Goal: Task Accomplishment & Management: Use online tool/utility

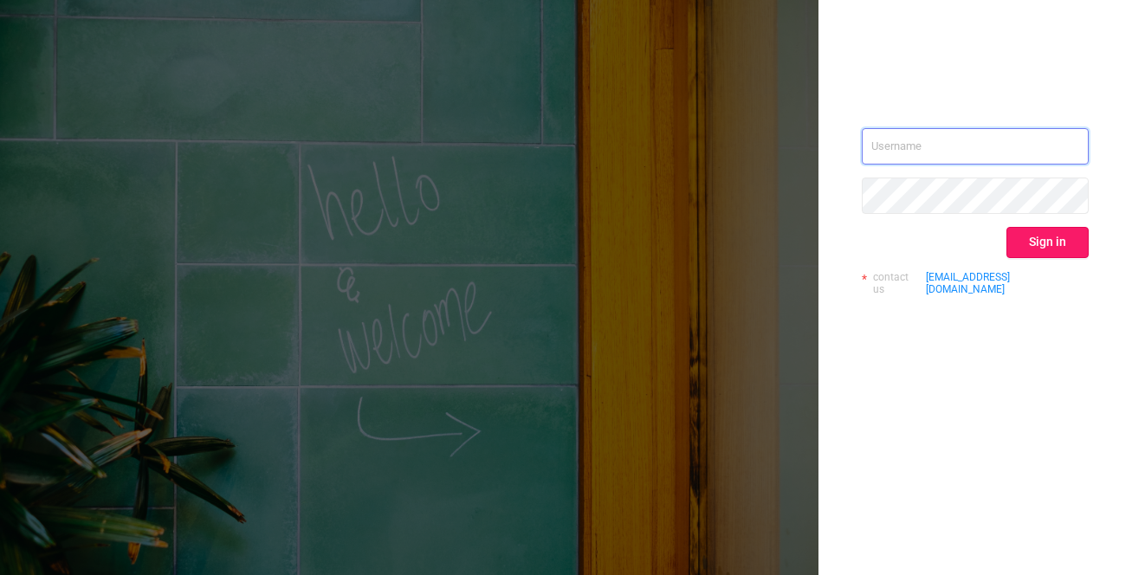
type input "[EMAIL_ADDRESS][DOMAIN_NAME]"
click at [1046, 237] on button "Sign in" at bounding box center [1047, 242] width 82 height 31
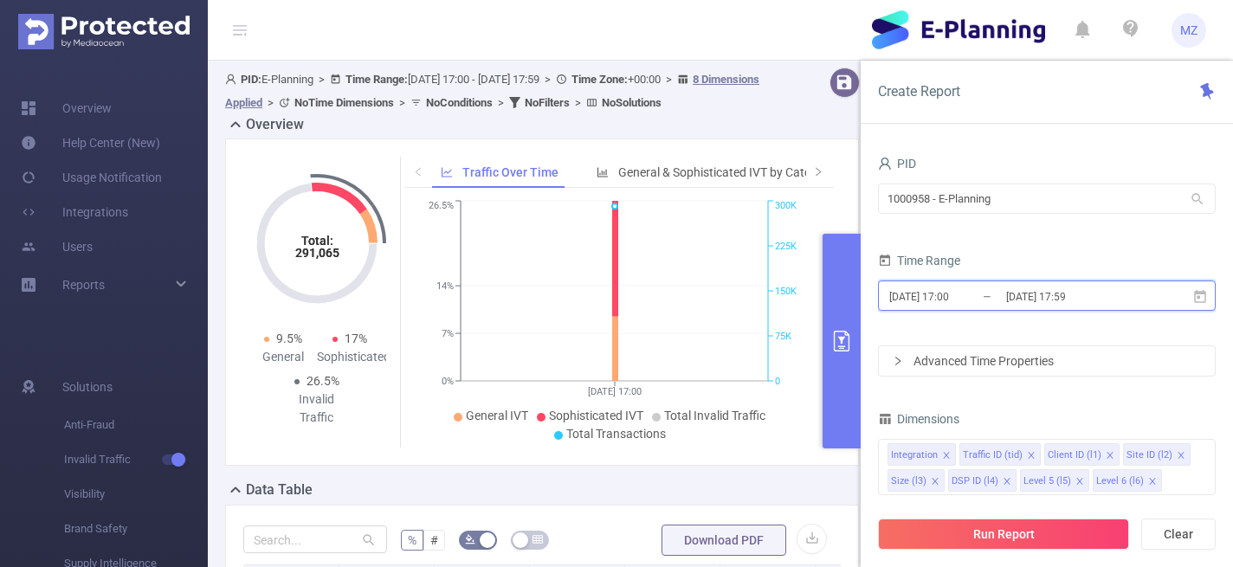
click at [1131, 297] on icon at bounding box center [1200, 295] width 12 height 13
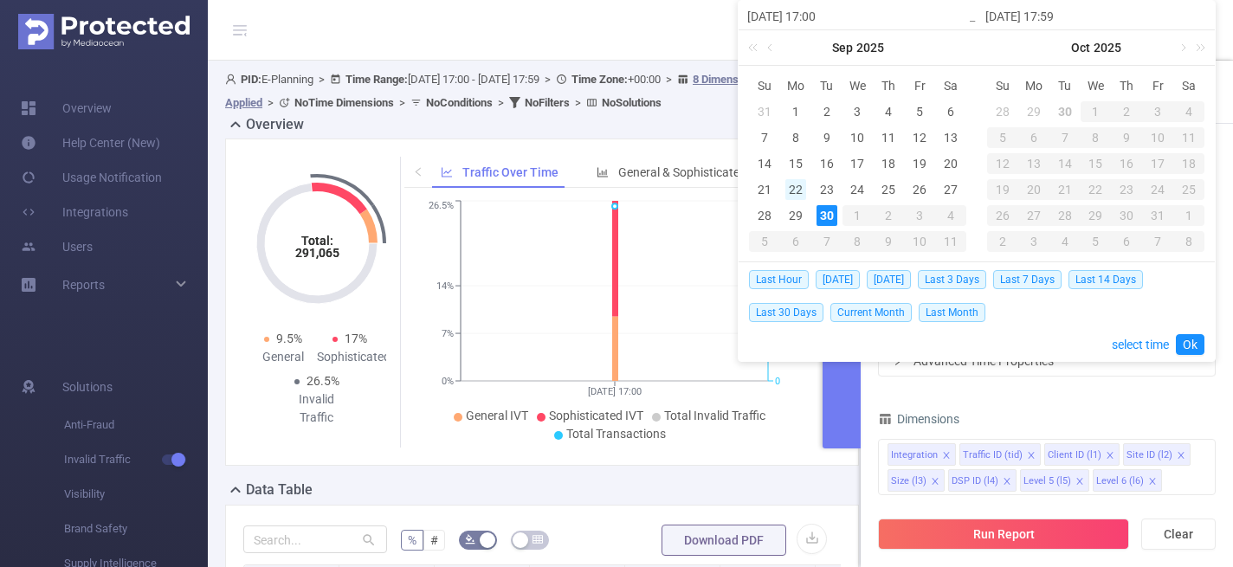
click at [798, 185] on div "22" at bounding box center [795, 189] width 21 height 21
click at [795, 187] on div "22" at bounding box center [795, 189] width 21 height 21
type input "2025-09-22 17:00"
type input "2025-09-22 17:59"
type input "2025-09-22 17:00"
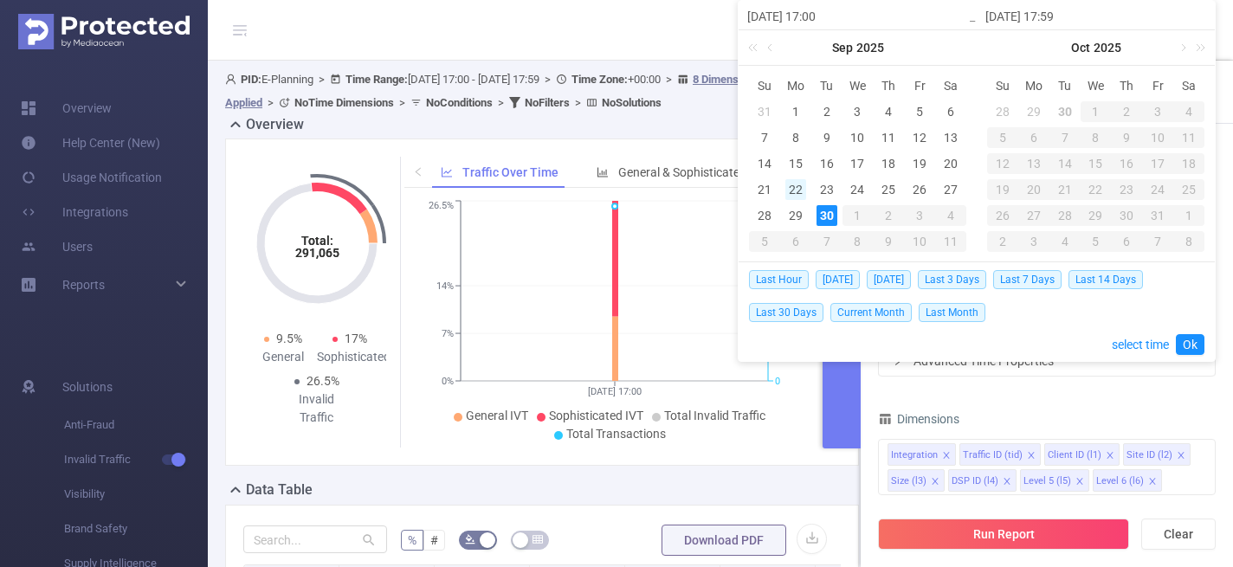
type input "2025-09-22 17:59"
click at [795, 187] on div "22" at bounding box center [795, 189] width 21 height 21
click at [1131, 343] on link "Ok" at bounding box center [1190, 344] width 29 height 21
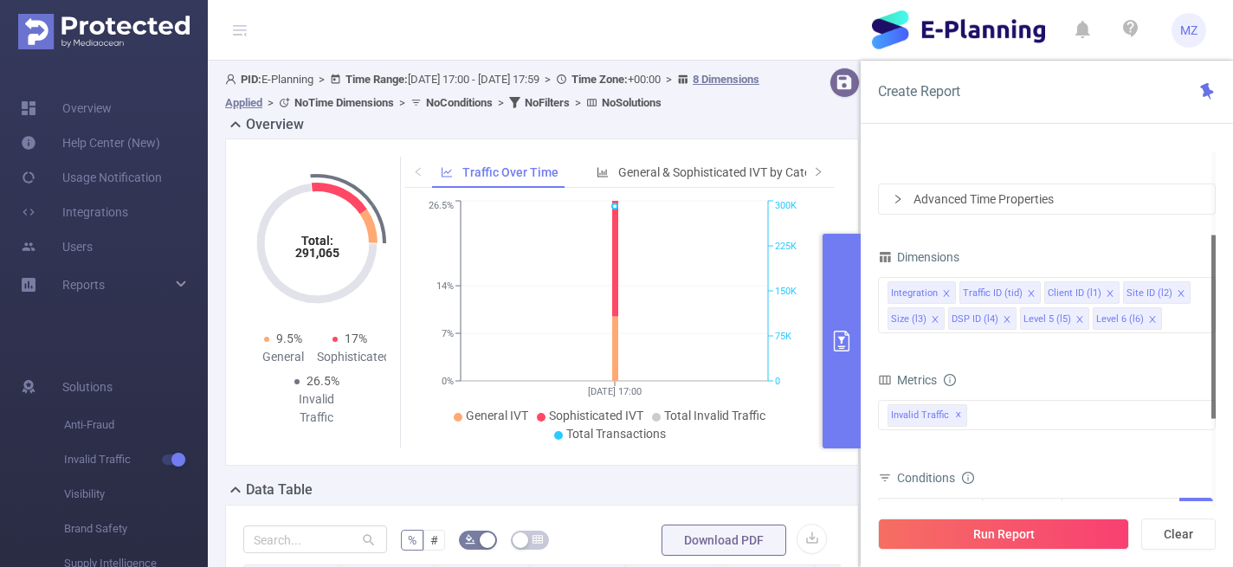
click at [899, 201] on icon "icon: right" at bounding box center [898, 199] width 10 height 10
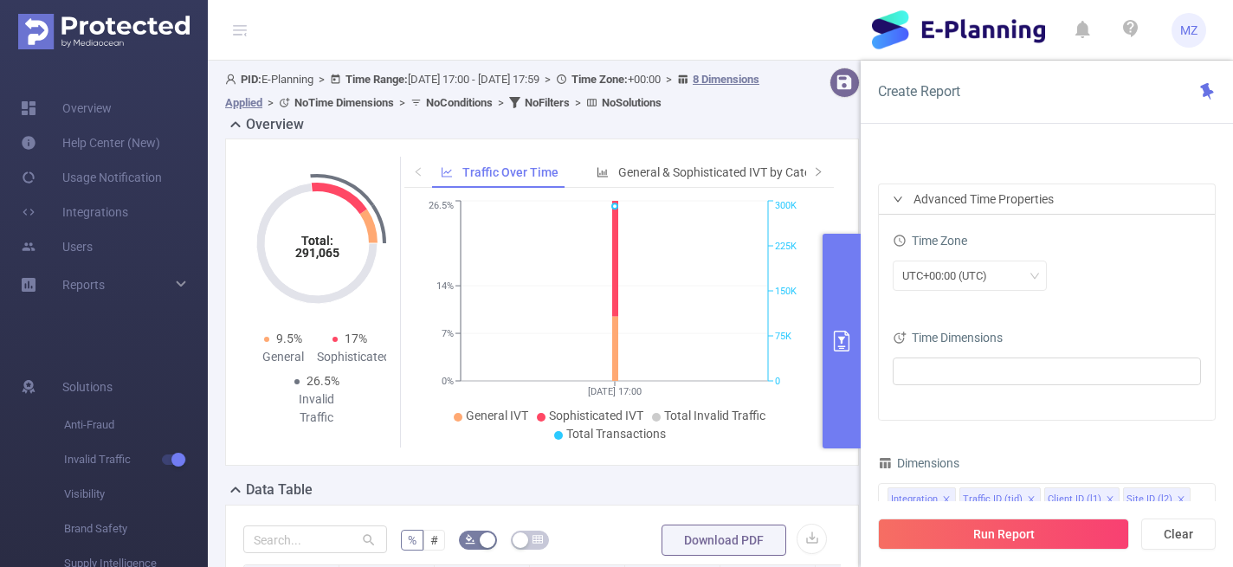
click at [899, 201] on icon "icon: right" at bounding box center [898, 199] width 10 height 10
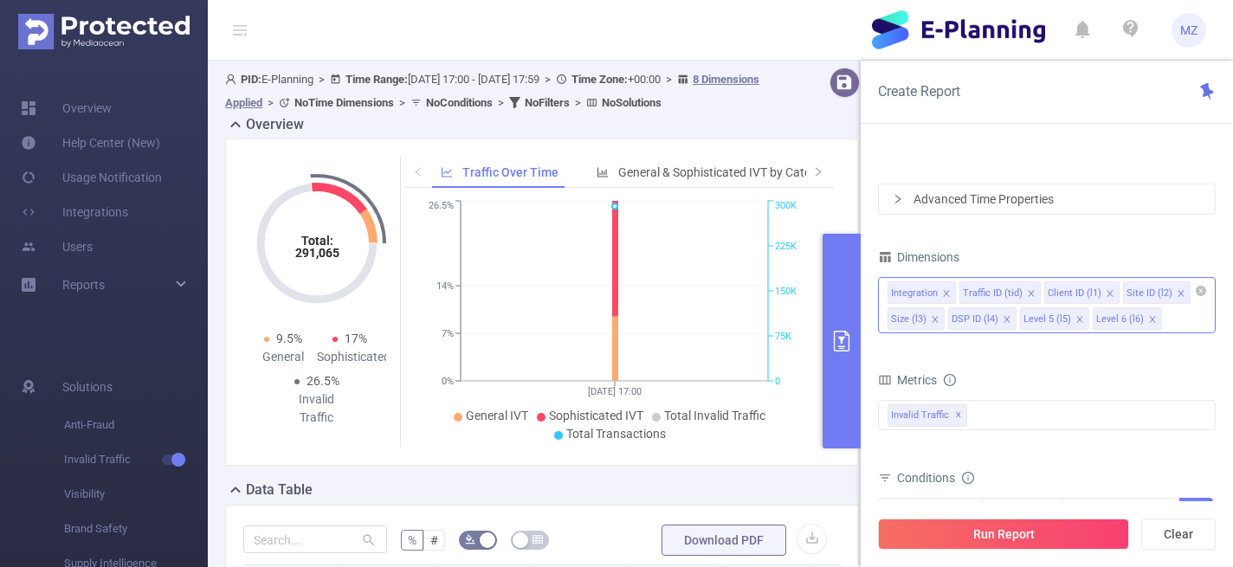
click at [933, 317] on icon "icon: close" at bounding box center [935, 319] width 9 height 9
click at [944, 320] on icon "icon: close" at bounding box center [946, 319] width 6 height 6
click at [944, 320] on icon "icon: close" at bounding box center [947, 319] width 6 height 6
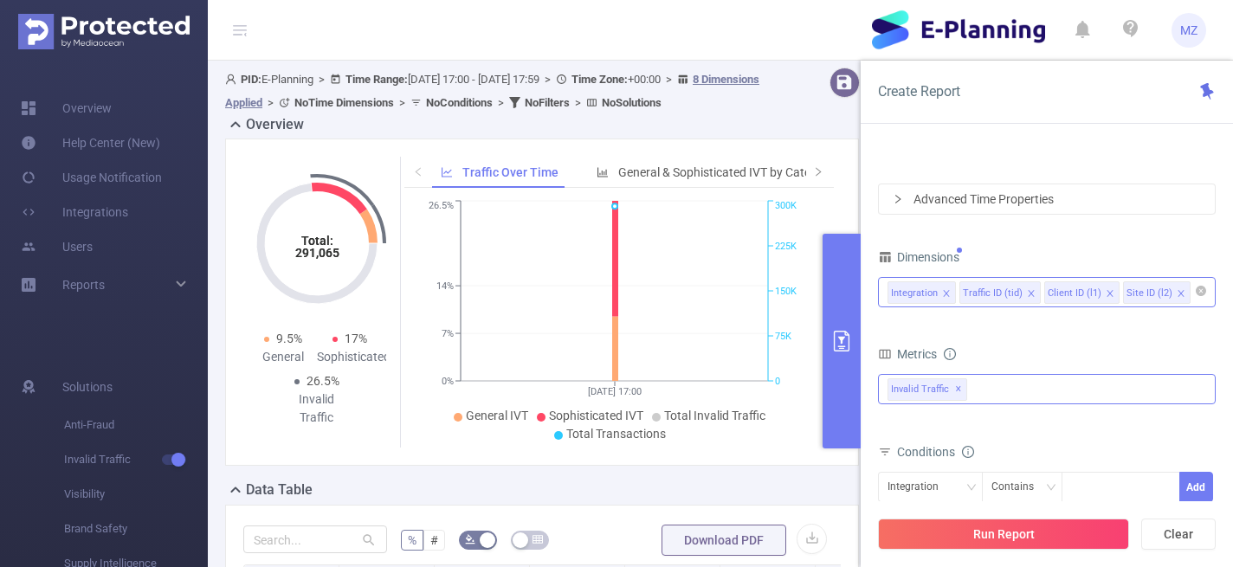
click at [1023, 397] on div "Invalid Traffic ✕" at bounding box center [1047, 389] width 338 height 30
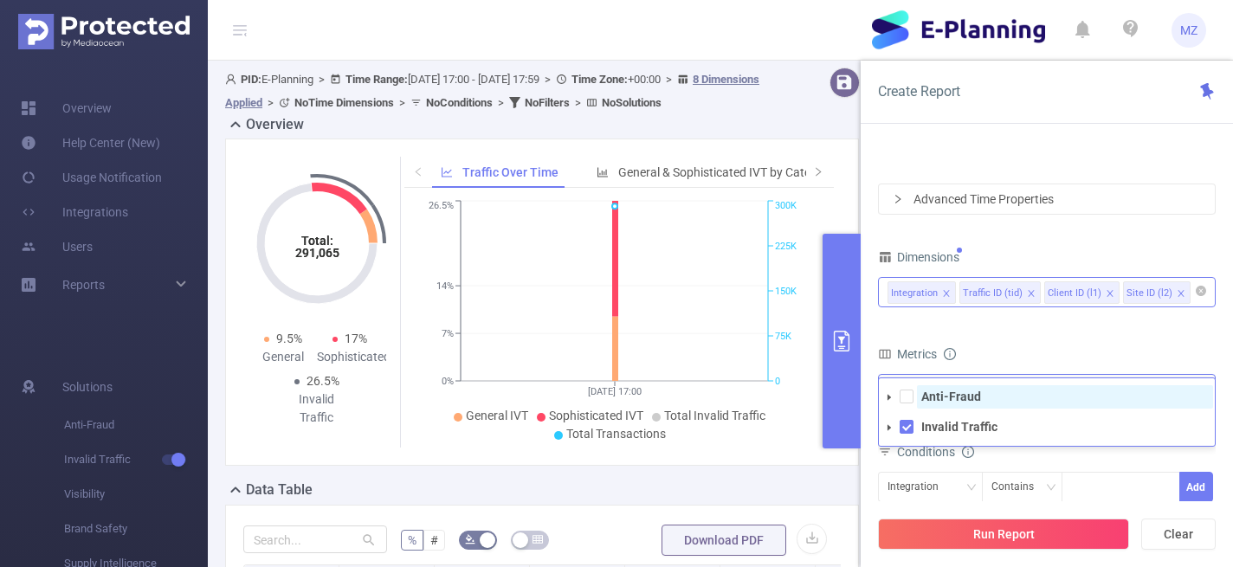
click at [962, 398] on strong "Anti-Fraud" at bounding box center [951, 397] width 60 height 14
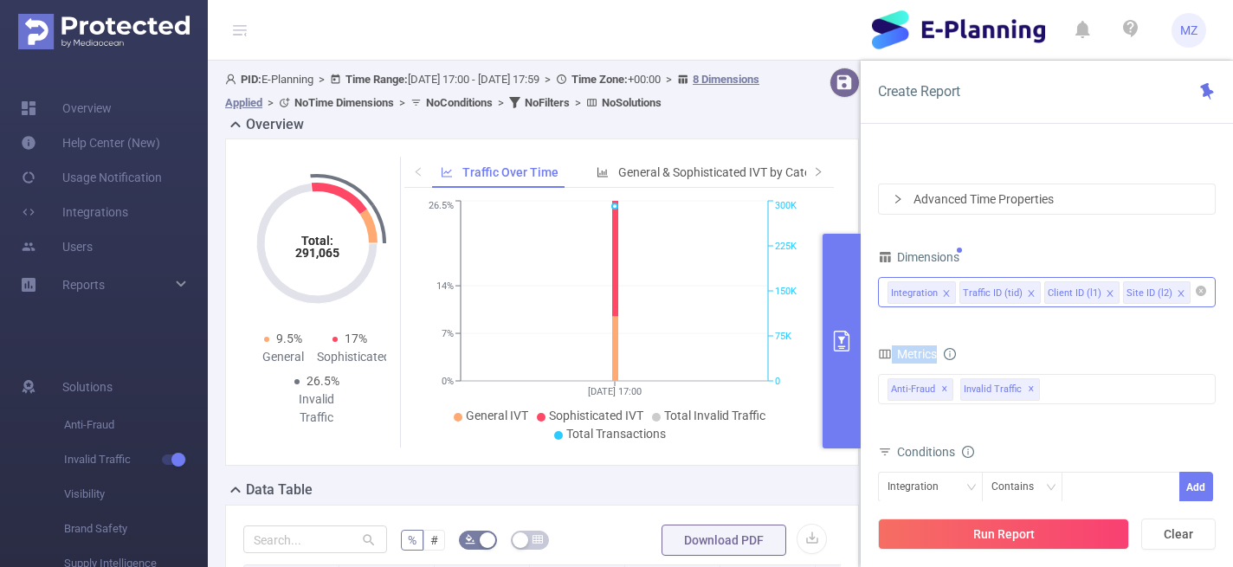
click at [1028, 345] on div "Metrics" at bounding box center [1047, 356] width 338 height 29
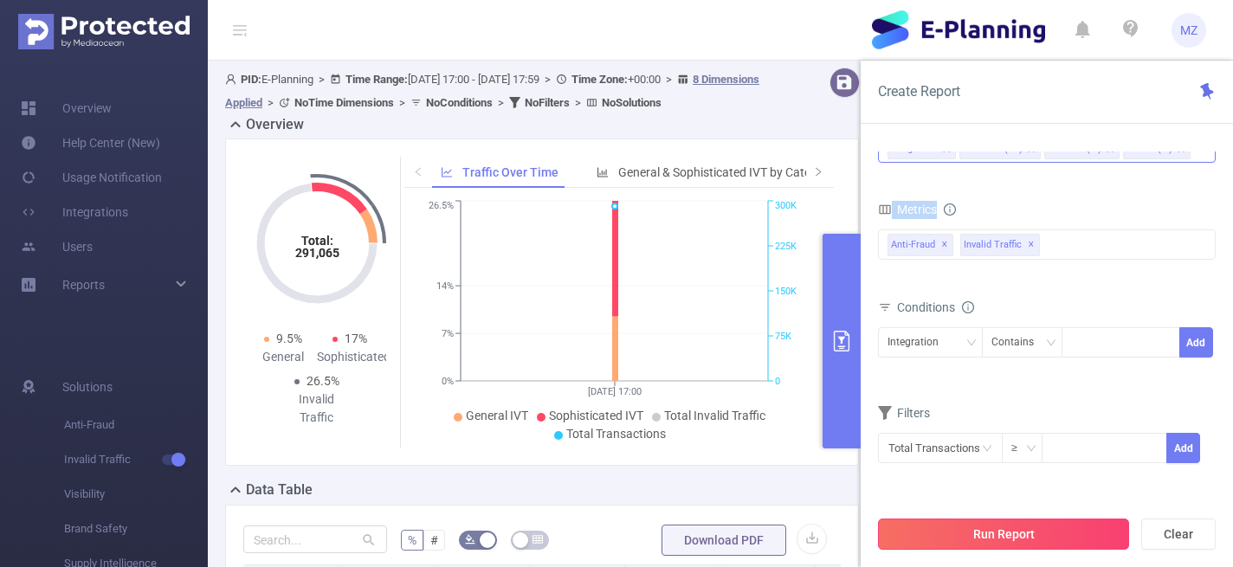
click at [985, 534] on button "Run Report" at bounding box center [1003, 534] width 251 height 31
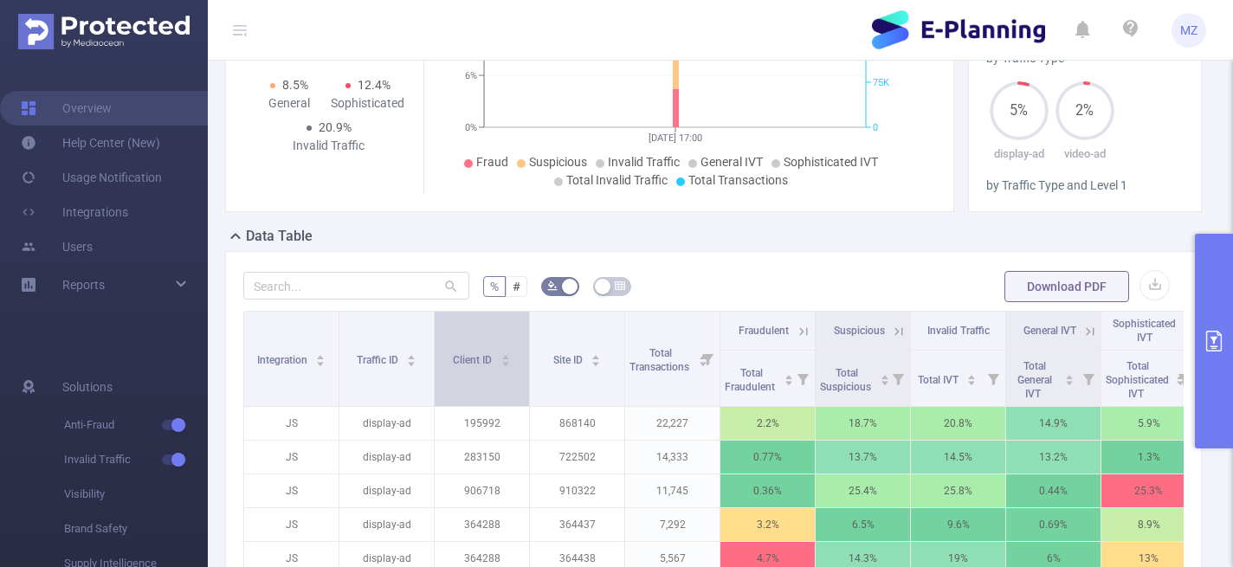
scroll to position [264, 0]
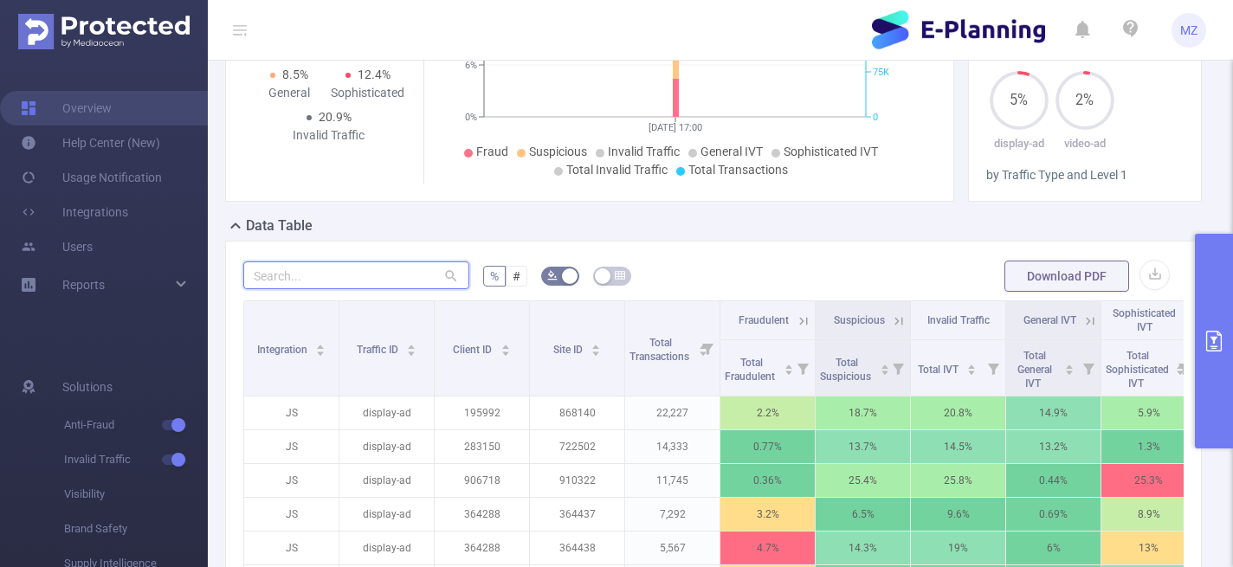
click at [308, 276] on input "text" at bounding box center [356, 275] width 226 height 28
paste input "489556"
type input "489556"
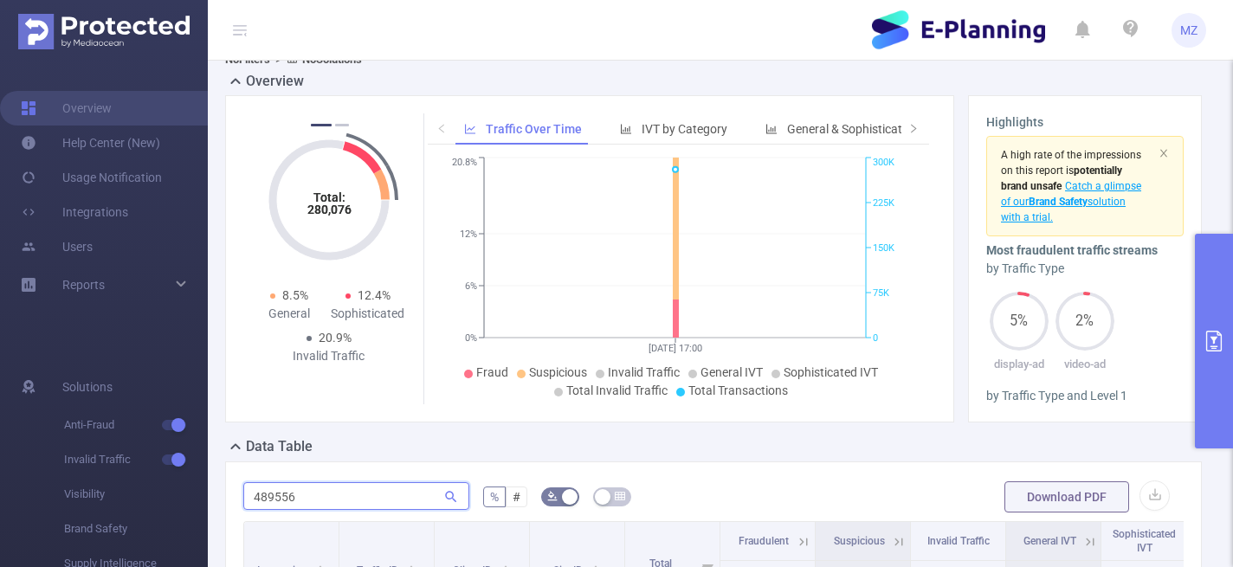
scroll to position [288, 0]
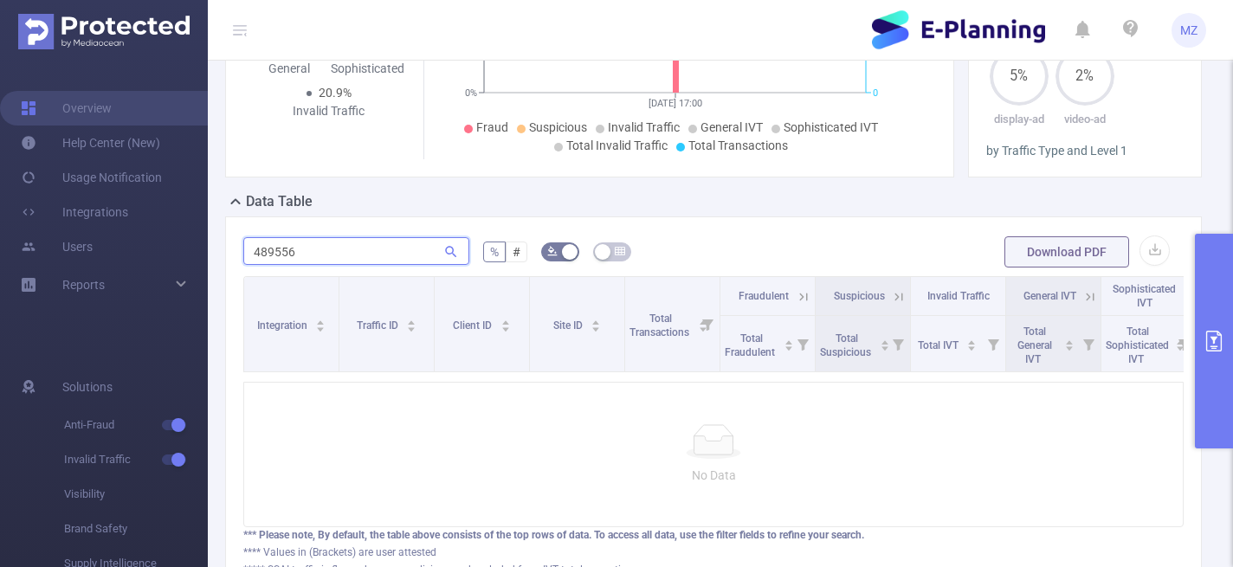
drag, startPoint x: 288, startPoint y: 250, endPoint x: 226, endPoint y: 253, distance: 62.4
click at [226, 253] on div "489556 % # Download PDF Integration Traffic ID Client ID Site ID Total Transact…" at bounding box center [713, 406] width 977 height 381
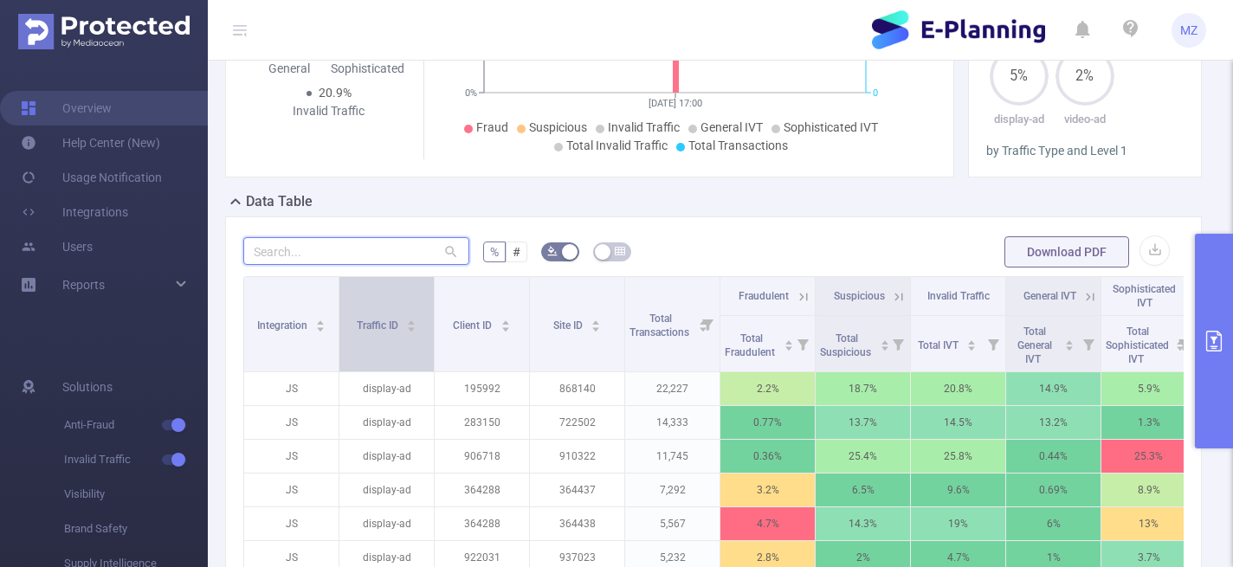
paste input "403080"
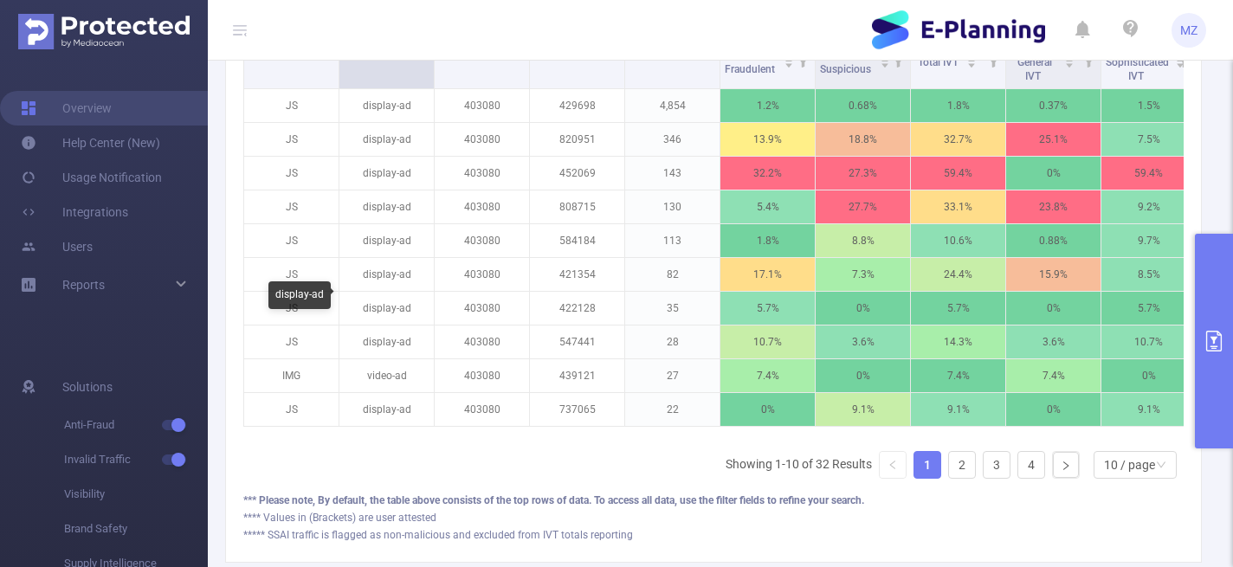
scroll to position [403, 0]
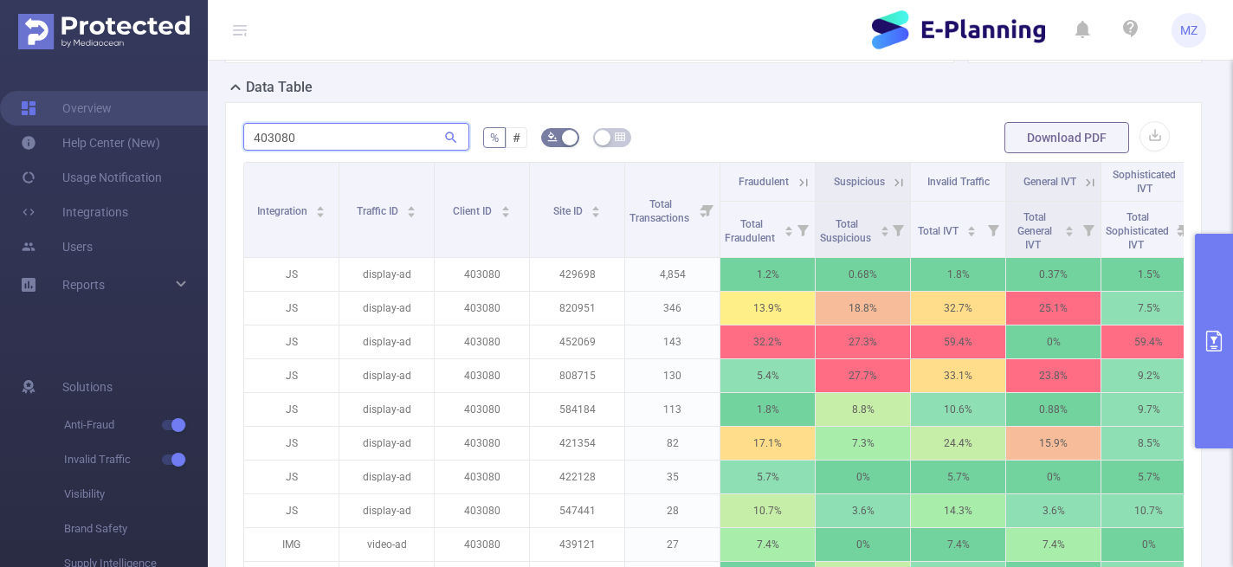
drag, startPoint x: 294, startPoint y: 134, endPoint x: 218, endPoint y: 124, distance: 76.0
click at [219, 124] on div "403080 % # Download PDF Integration Traffic ID Client ID Site ID Total Transact…" at bounding box center [713, 417] width 991 height 630
paste input "89556"
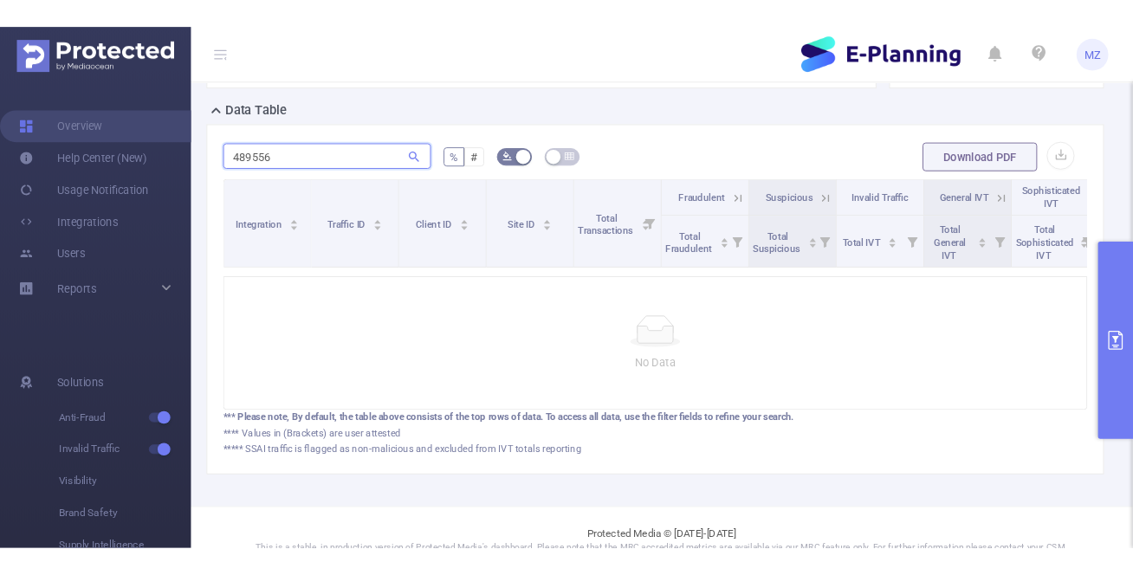
scroll to position [399, 0]
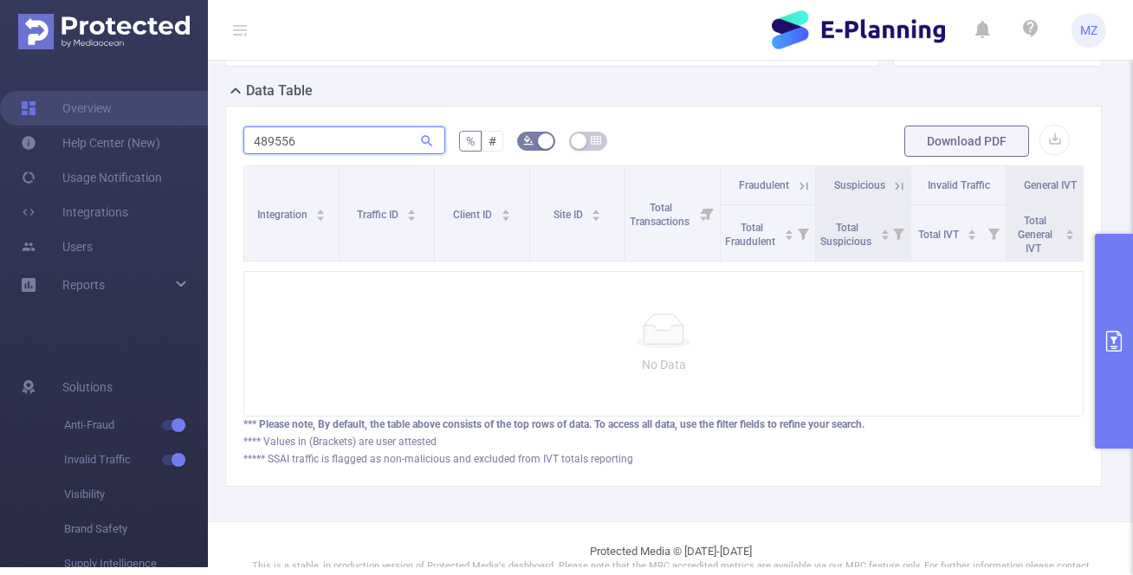
type input "489556"
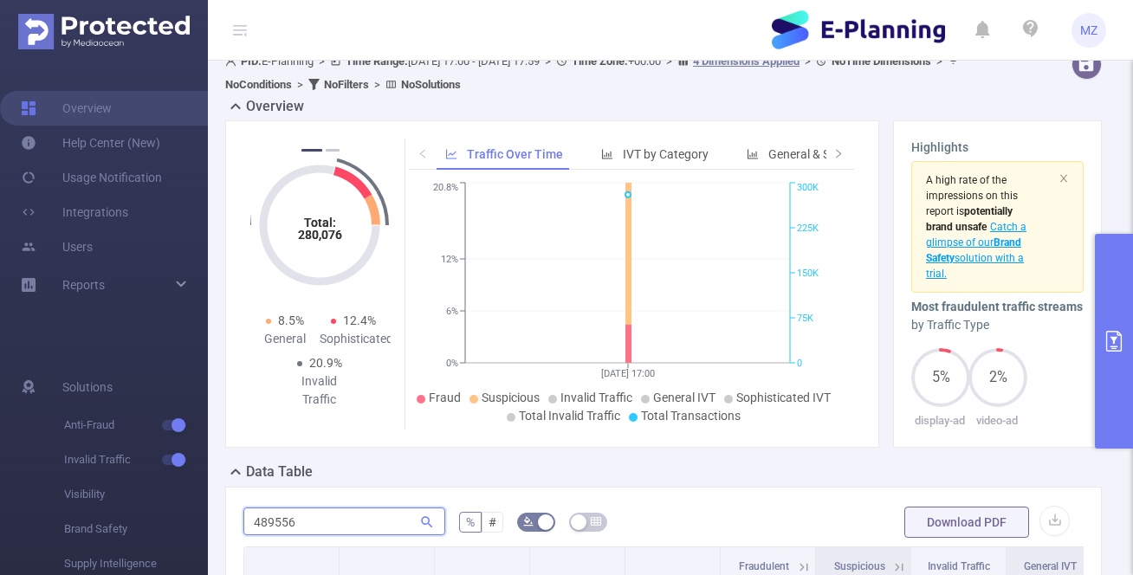
scroll to position [0, 0]
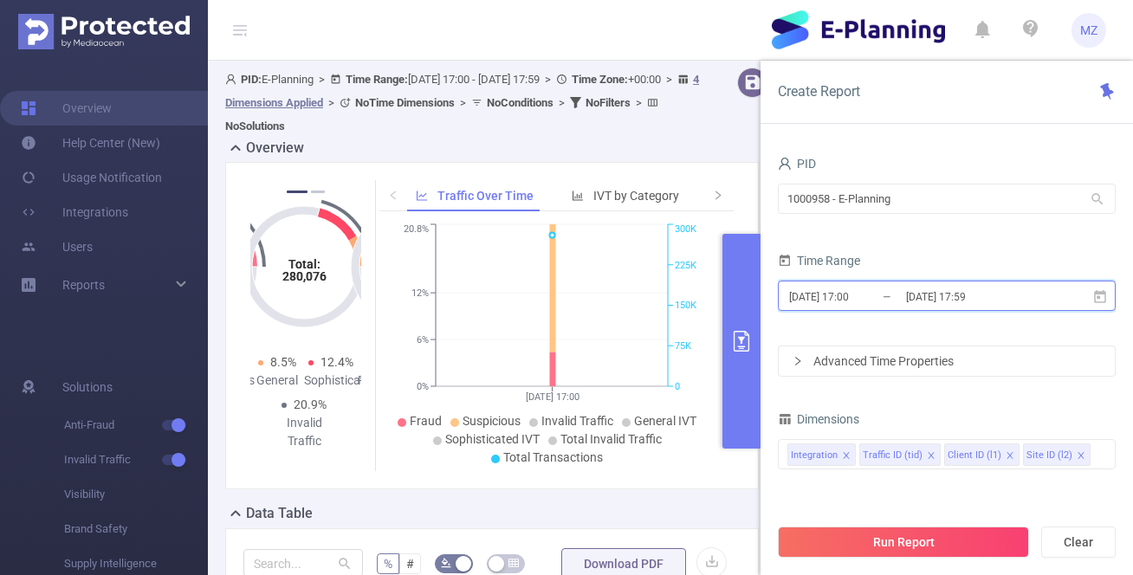
click at [1097, 296] on icon at bounding box center [1100, 295] width 12 height 13
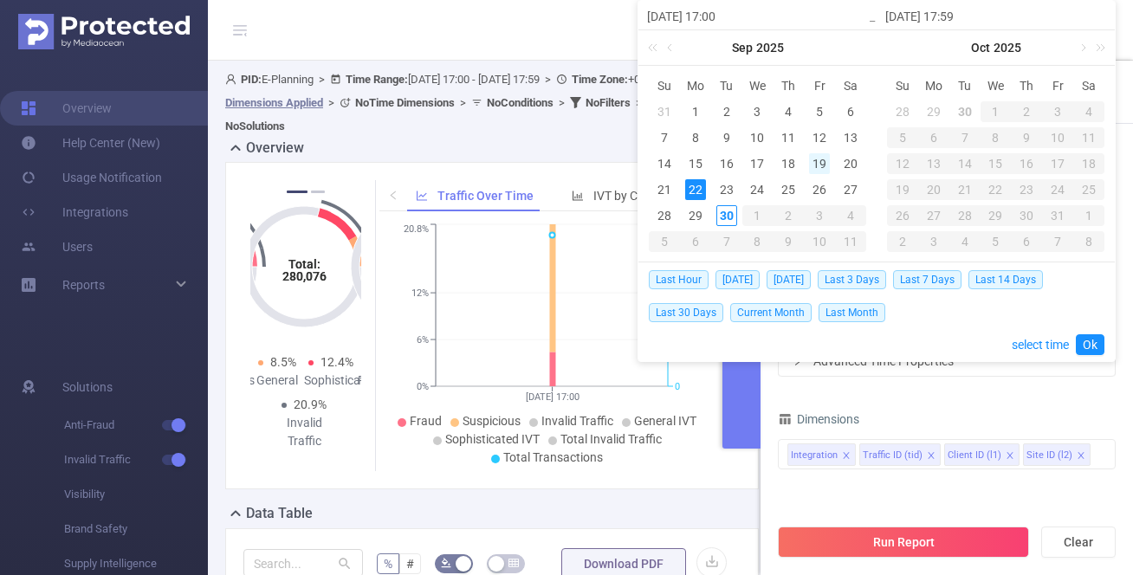
click at [824, 162] on div "19" at bounding box center [819, 163] width 21 height 21
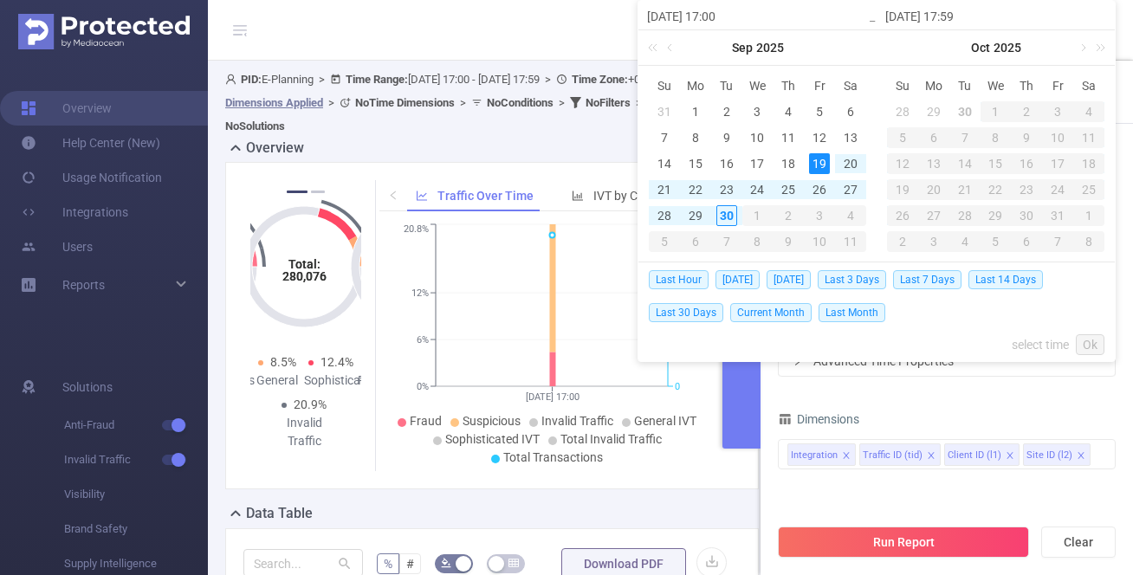
click at [823, 161] on div "19" at bounding box center [819, 163] width 21 height 21
type input "[DATE] 17:00"
type input "[DATE] 17:59"
type input "[DATE] 17:00"
type input "[DATE] 17:59"
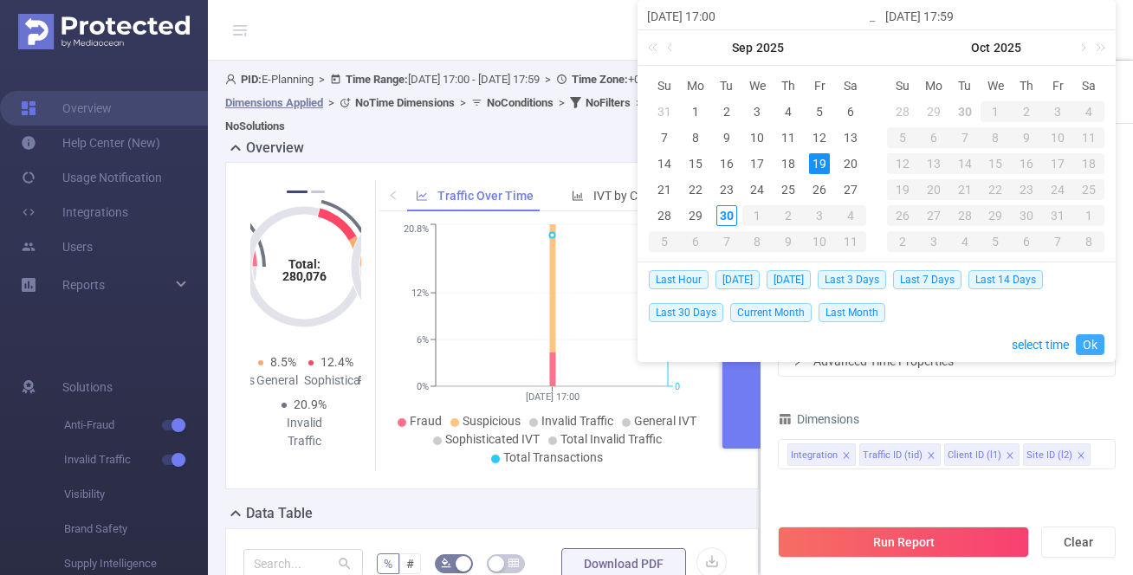
click at [1086, 341] on link "Ok" at bounding box center [1089, 344] width 29 height 21
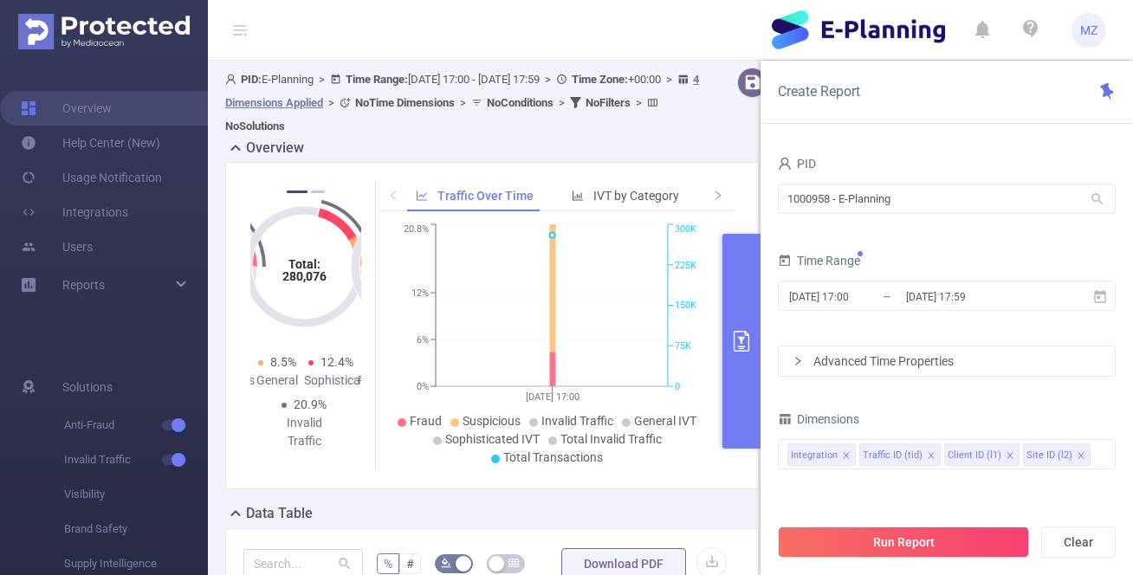
click at [972, 356] on div "Advanced Time Properties" at bounding box center [946, 360] width 336 height 29
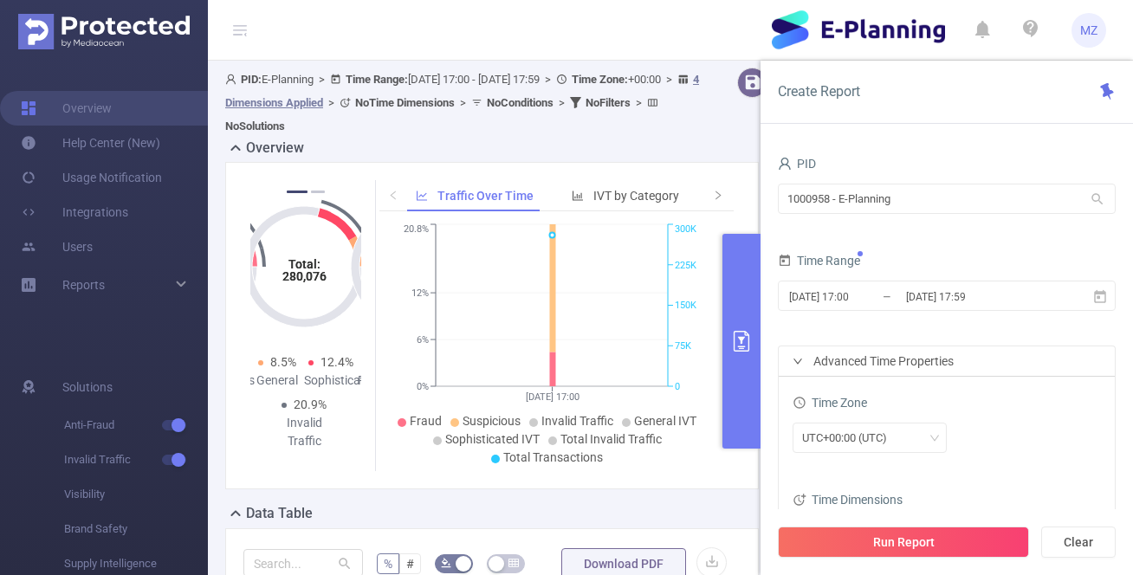
click at [972, 356] on div "Advanced Time Properties" at bounding box center [946, 360] width 336 height 29
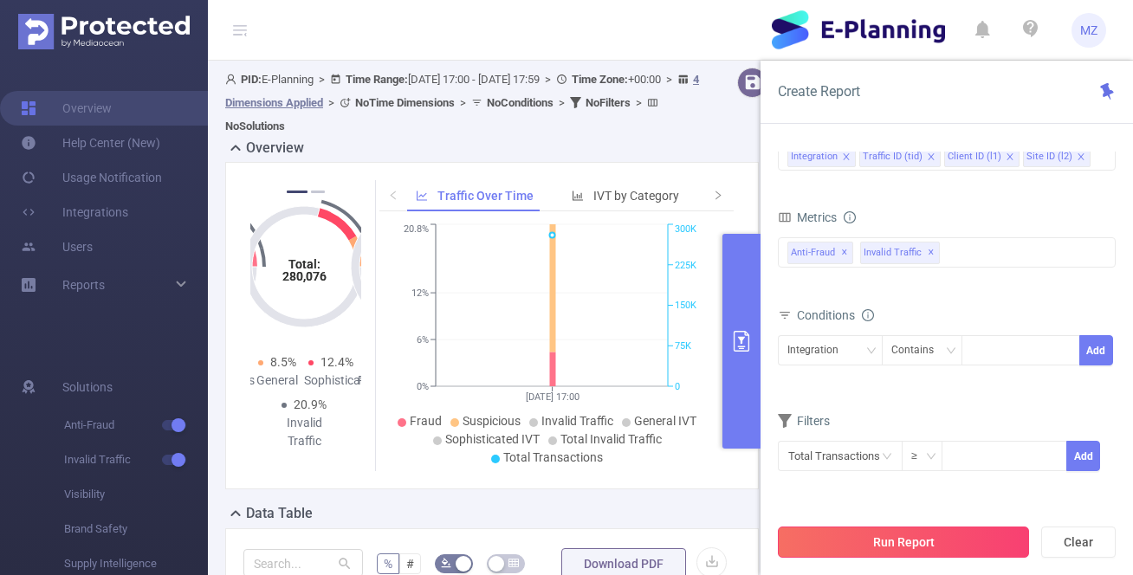
click at [881, 535] on button "Run Report" at bounding box center [903, 541] width 251 height 31
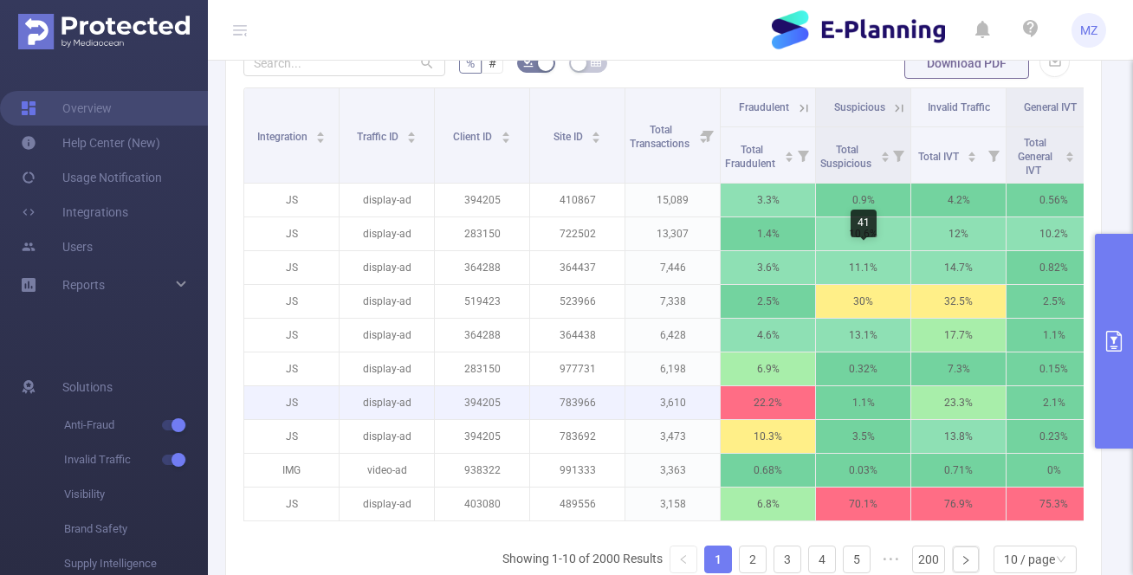
scroll to position [367, 0]
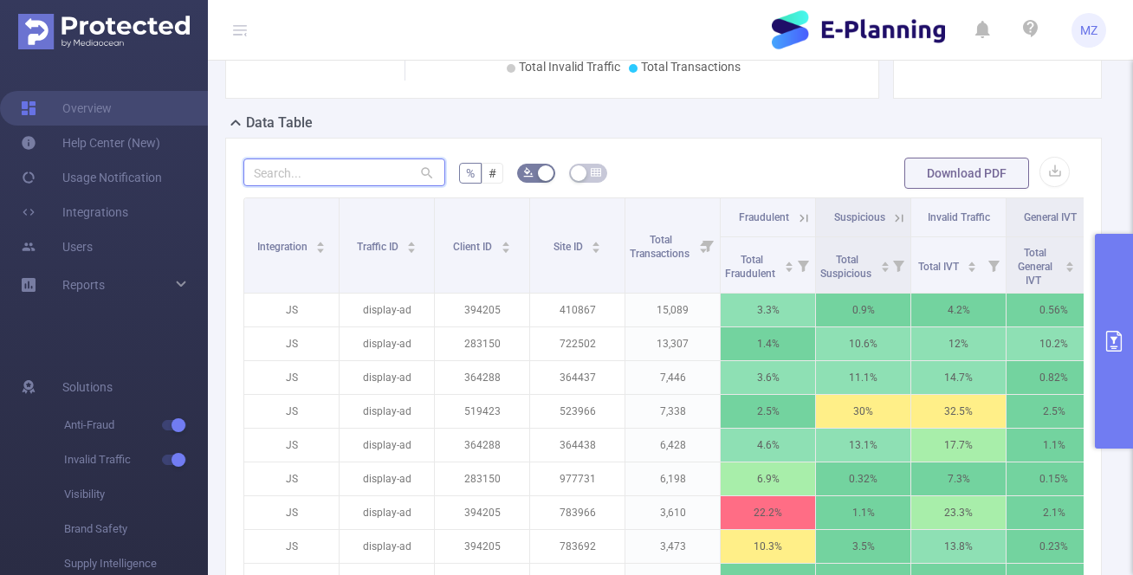
click at [284, 171] on input "text" at bounding box center [344, 172] width 202 height 28
click at [289, 173] on input "text" at bounding box center [344, 172] width 202 height 28
paste input "551328"
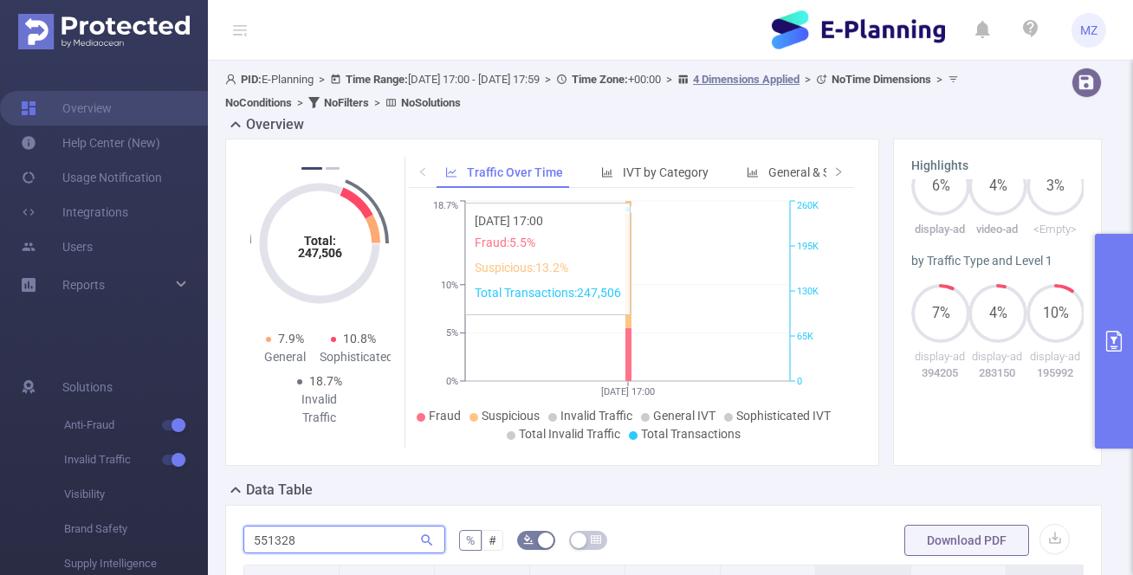
scroll to position [246, 0]
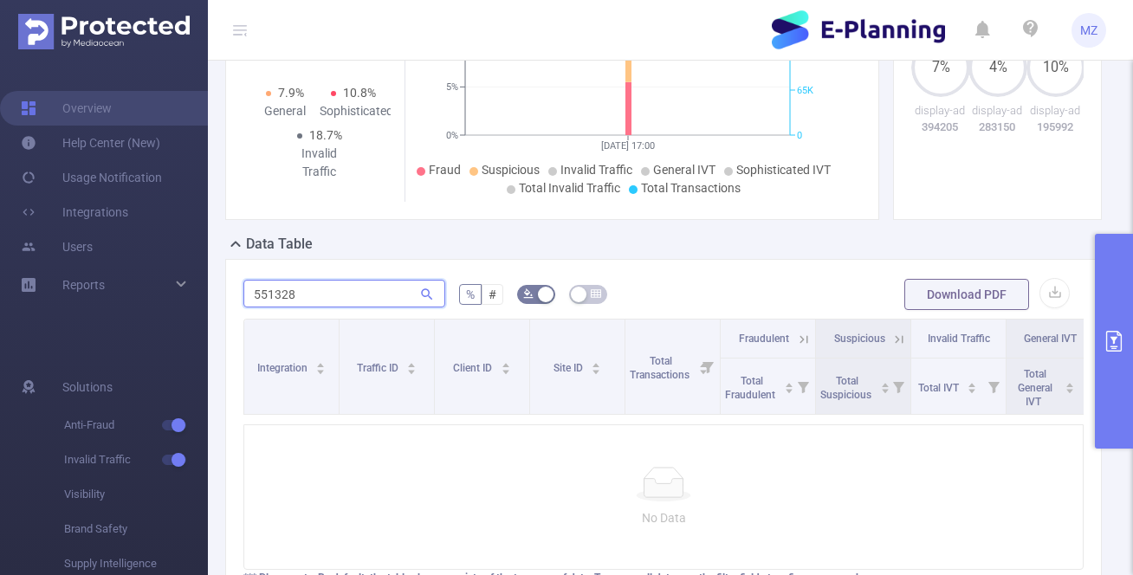
type input "551328"
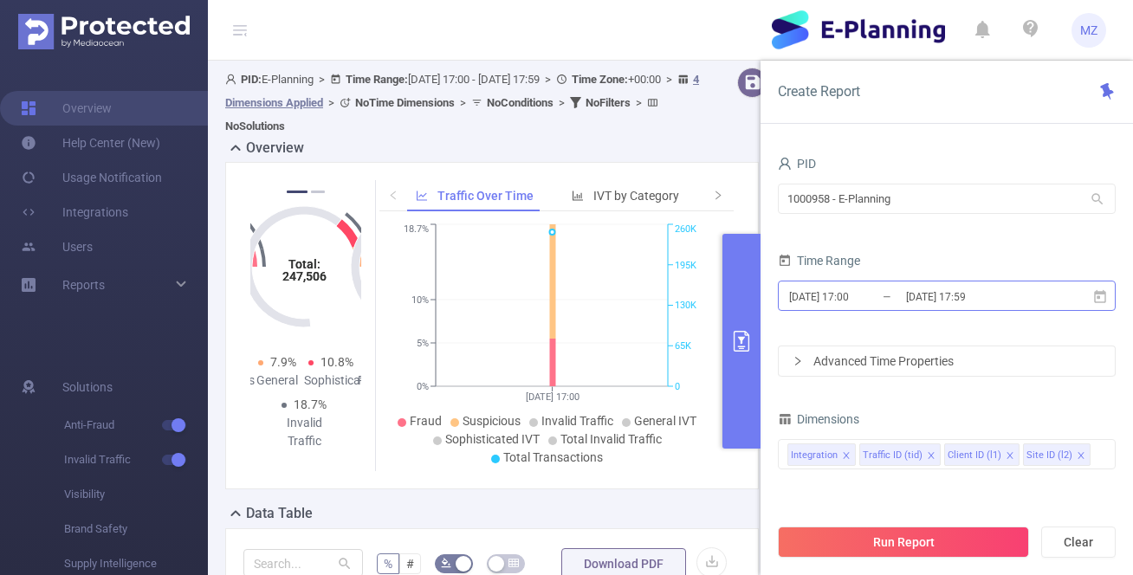
click at [835, 294] on input "[DATE] 17:00" at bounding box center [857, 296] width 140 height 23
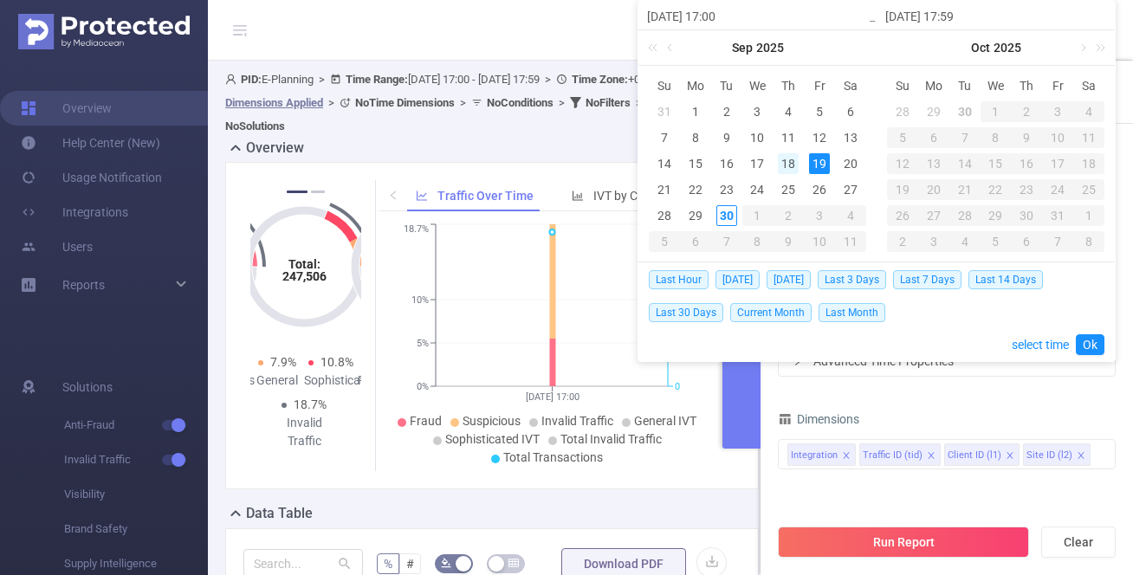
click at [790, 160] on div "18" at bounding box center [788, 163] width 21 height 21
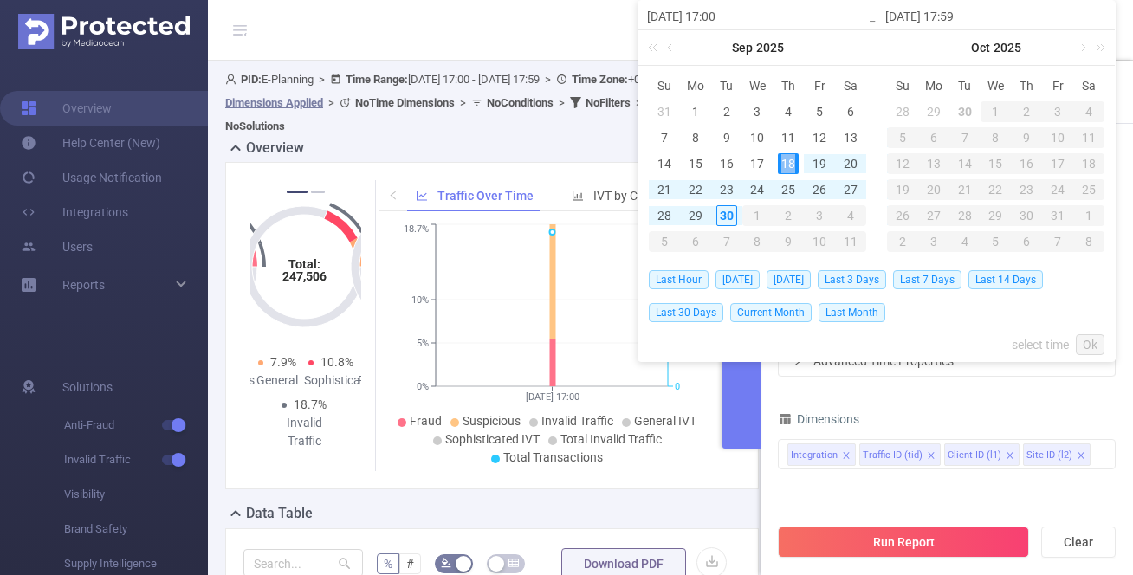
click at [790, 160] on div "18" at bounding box center [788, 163] width 21 height 21
type input "[DATE] 17:00"
type input "[DATE] 17:59"
type input "[DATE] 17:00"
type input "[DATE] 17:59"
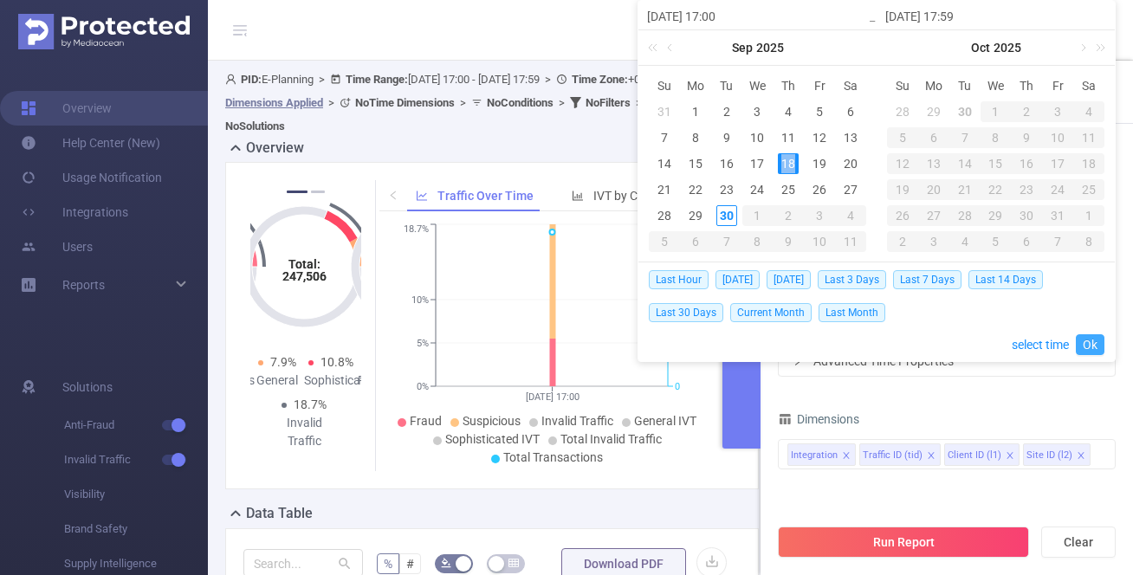
click at [1095, 340] on link "Ok" at bounding box center [1089, 344] width 29 height 21
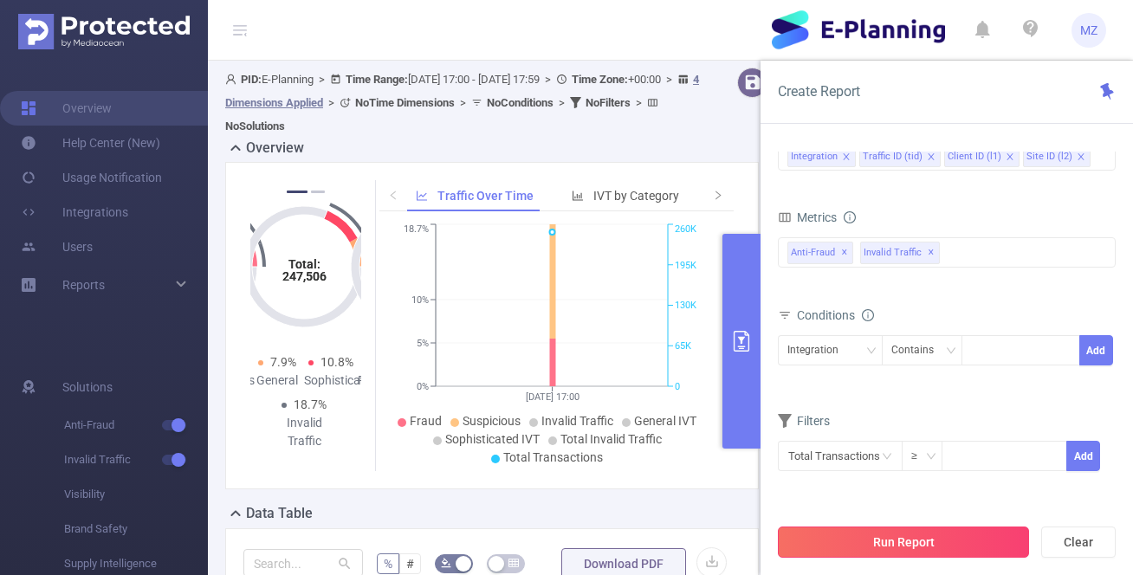
click at [862, 544] on button "Run Report" at bounding box center [903, 541] width 251 height 31
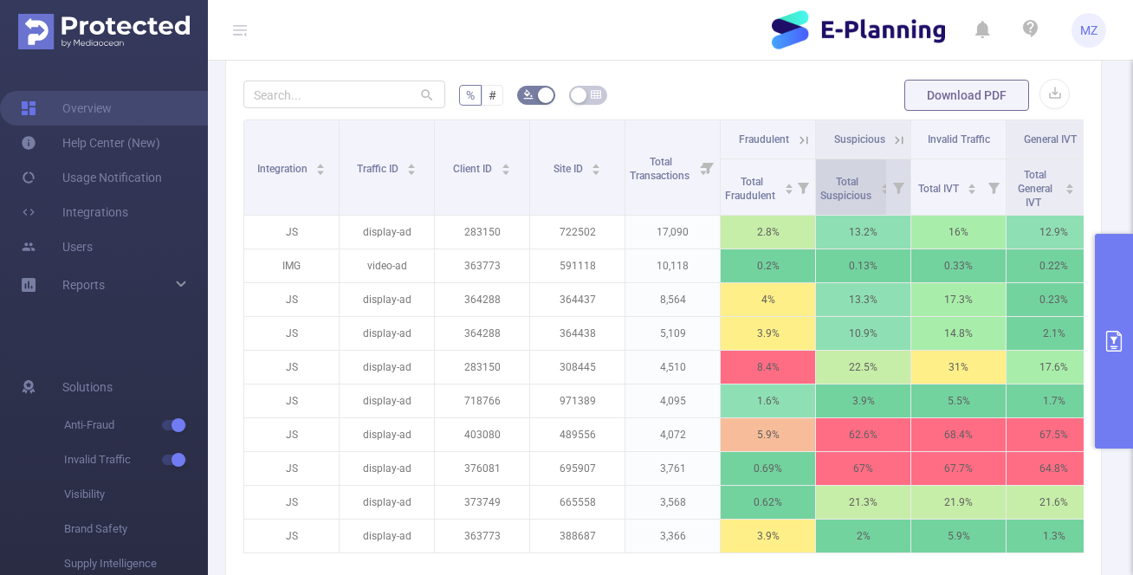
scroll to position [453, 0]
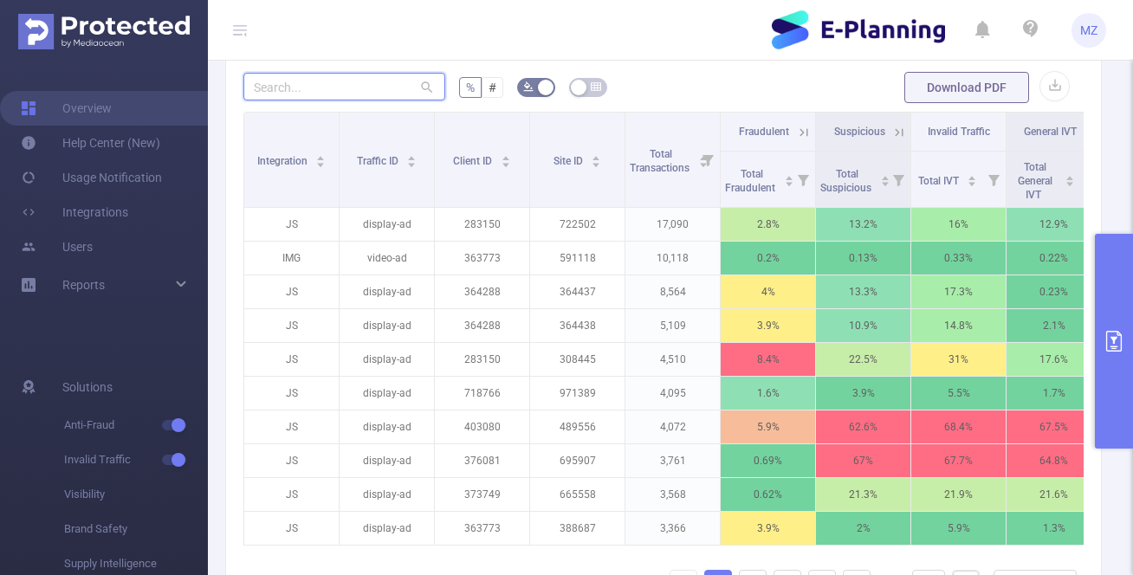
click at [282, 81] on input "text" at bounding box center [344, 87] width 202 height 28
paste input "551328"
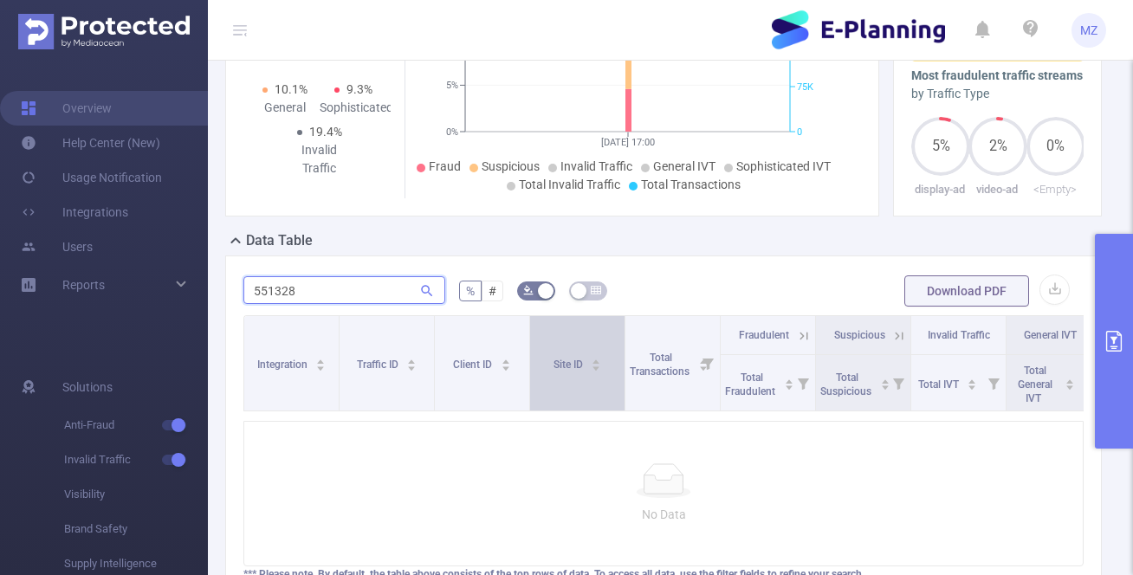
scroll to position [261, 0]
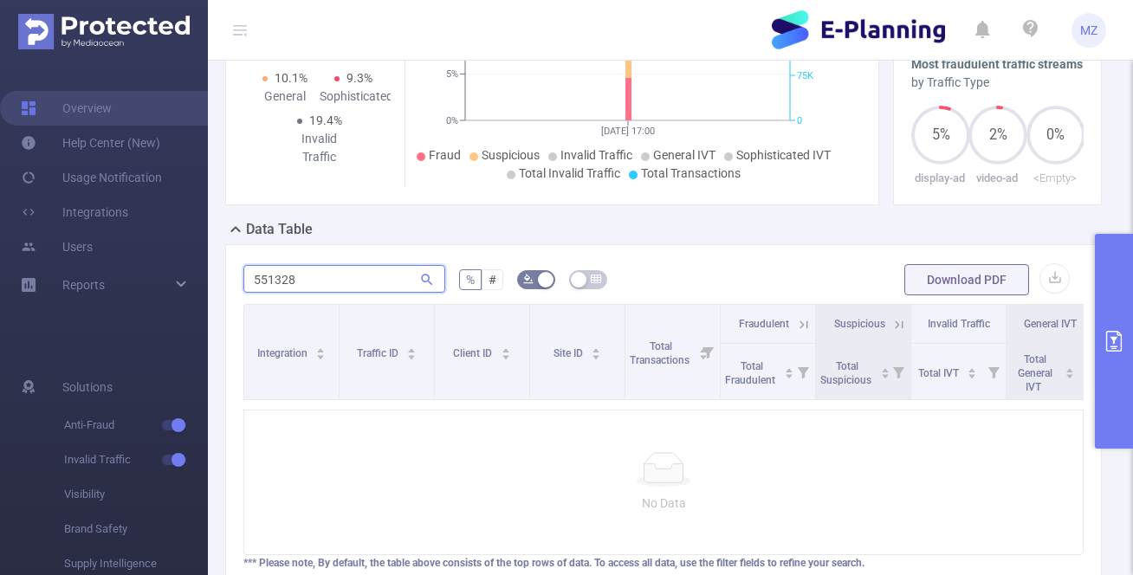
type input "551328"
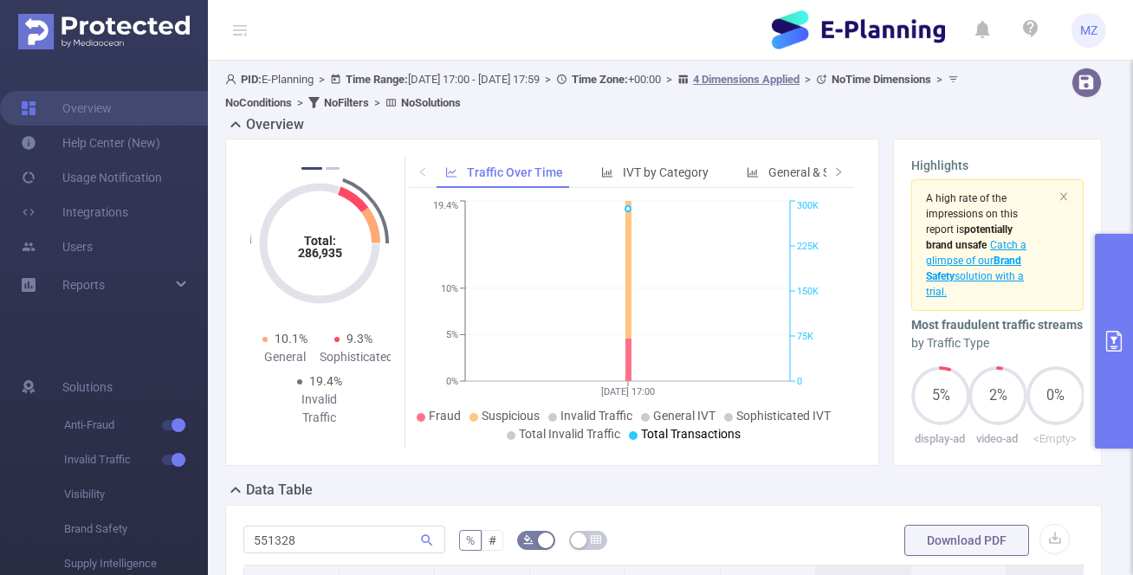
click at [1087, 28] on span "MZ" at bounding box center [1088, 30] width 17 height 35
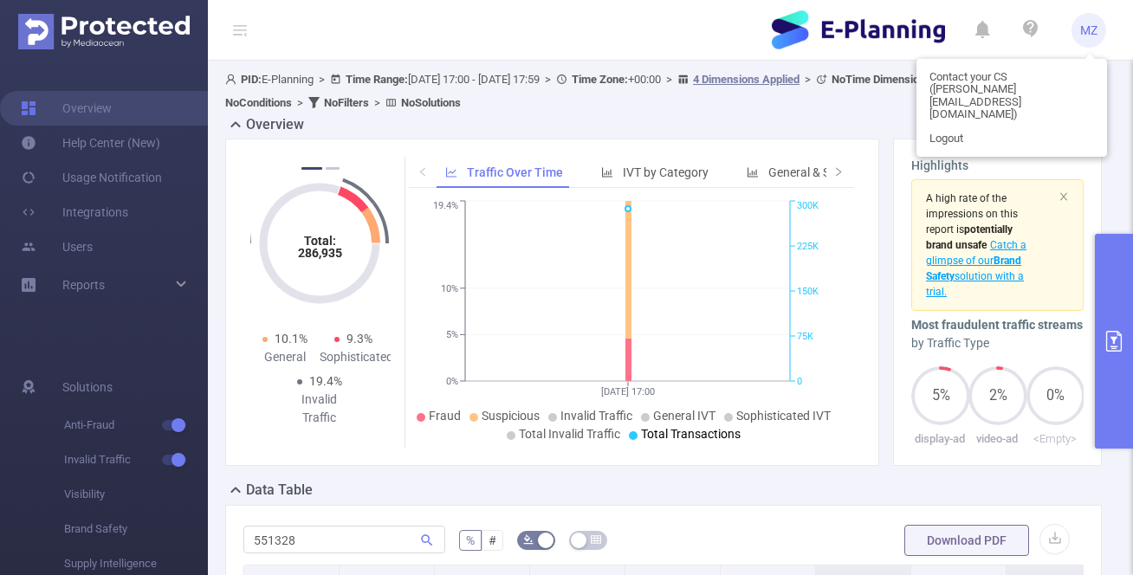
drag, startPoint x: 996, startPoint y: 110, endPoint x: 956, endPoint y: 112, distance: 39.9
click at [996, 126] on link "Logout" at bounding box center [1011, 138] width 190 height 24
